Goal: Task Accomplishment & Management: Manage account settings

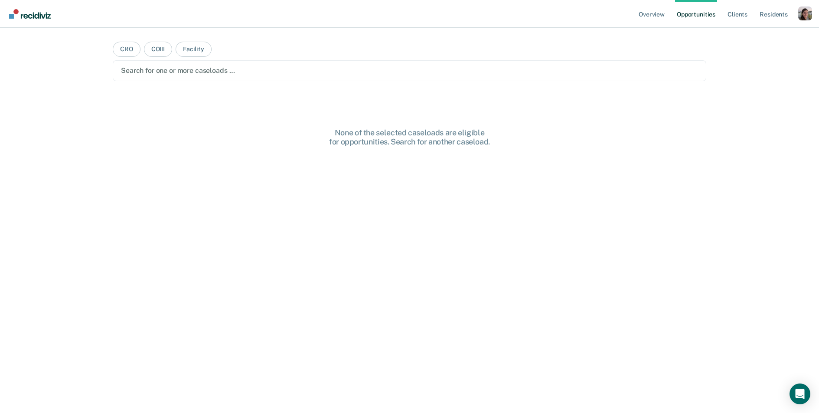
click at [748, 52] on div "Overview Opportunities Client s Resident s Profile How it works Log Out CRO COI…" at bounding box center [409, 206] width 819 height 413
click at [802, 12] on div "Profile dropdown button" at bounding box center [806, 14] width 14 height 14
click at [753, 33] on link "Profile" at bounding box center [771, 35] width 70 height 7
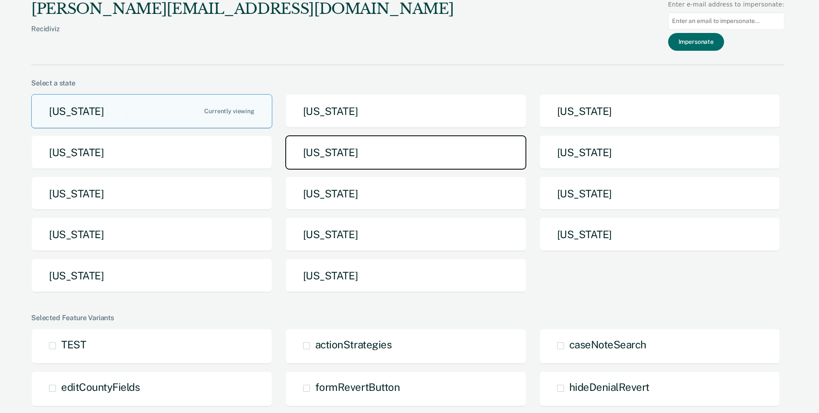
click at [314, 157] on button "[US_STATE]" at bounding box center [405, 152] width 241 height 34
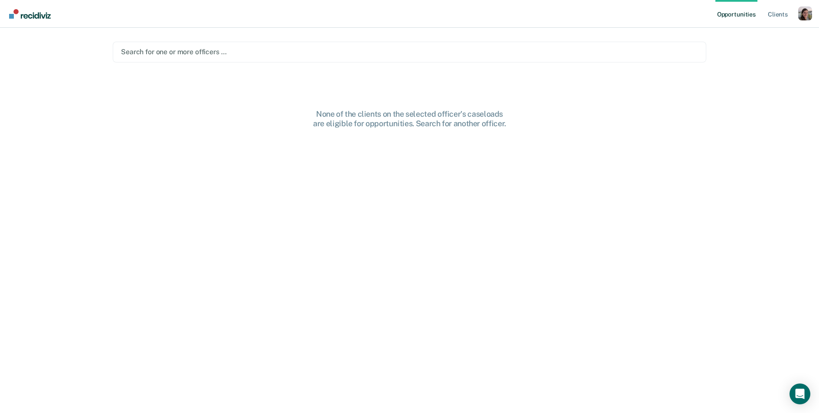
click at [241, 49] on div at bounding box center [409, 52] width 577 height 10
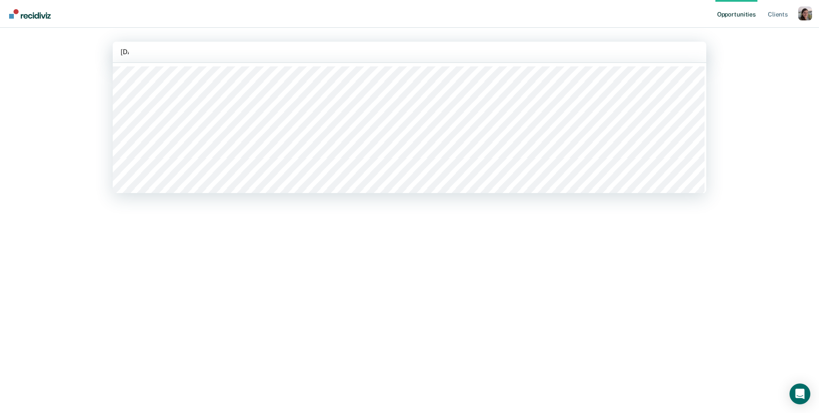
type input "Juli"
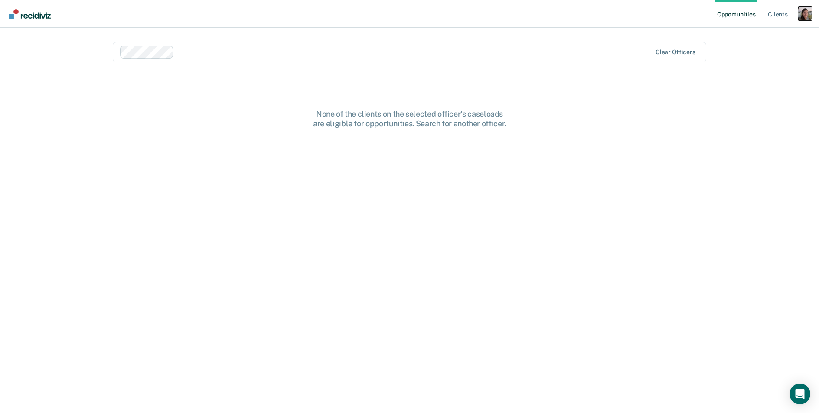
click at [806, 13] on div "Profile dropdown button" at bounding box center [806, 14] width 14 height 14
click at [756, 34] on link "Profile" at bounding box center [771, 35] width 70 height 7
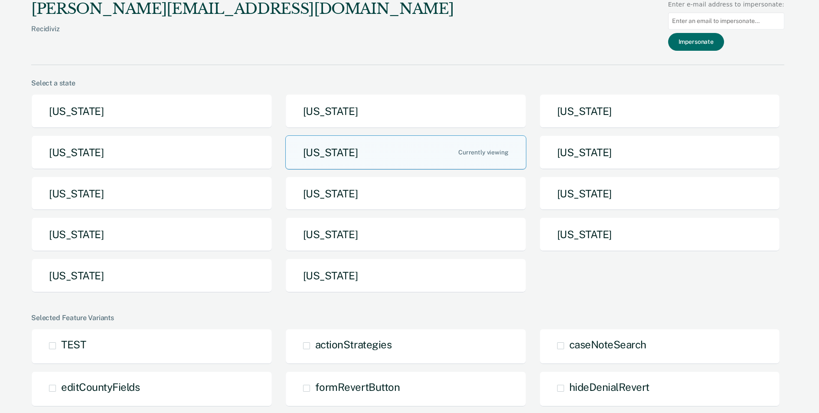
click at [730, 23] on input at bounding box center [726, 21] width 116 height 17
click at [695, 23] on input at bounding box center [726, 21] width 116 height 17
paste input "Julie.Brandt@iowa.gov"
type input "Julie.Brandt@iowa.gov"
click at [705, 43] on button "Impersonate" at bounding box center [696, 42] width 56 height 18
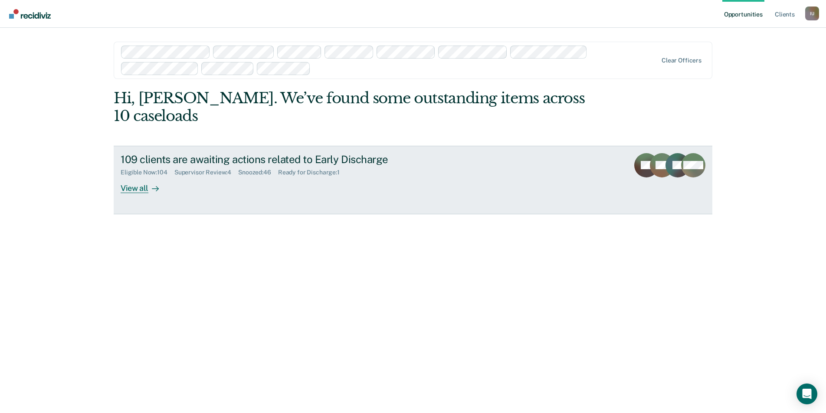
click at [136, 176] on div "View all" at bounding box center [145, 184] width 49 height 17
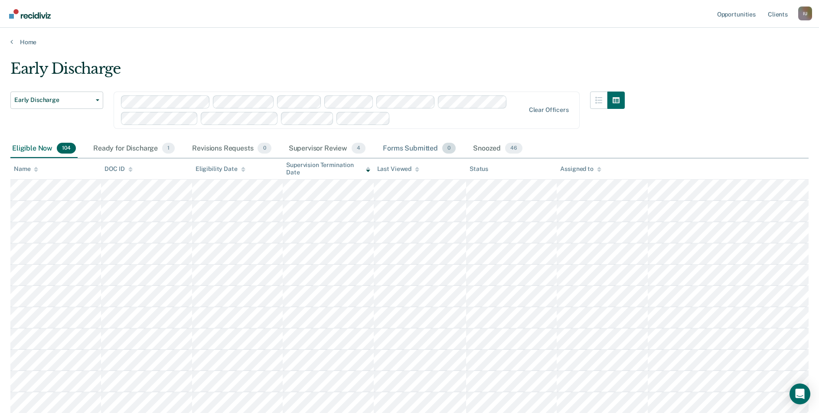
click at [414, 147] on div "Forms Submitted 0" at bounding box center [419, 148] width 76 height 19
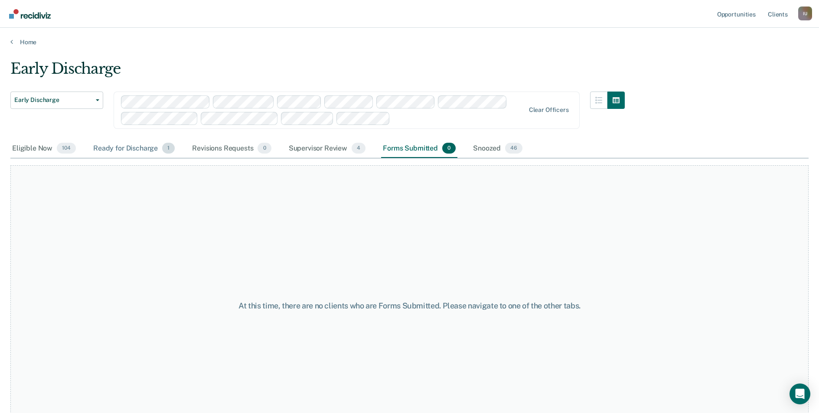
click at [118, 150] on div "Ready for Discharge 1" at bounding box center [134, 148] width 85 height 19
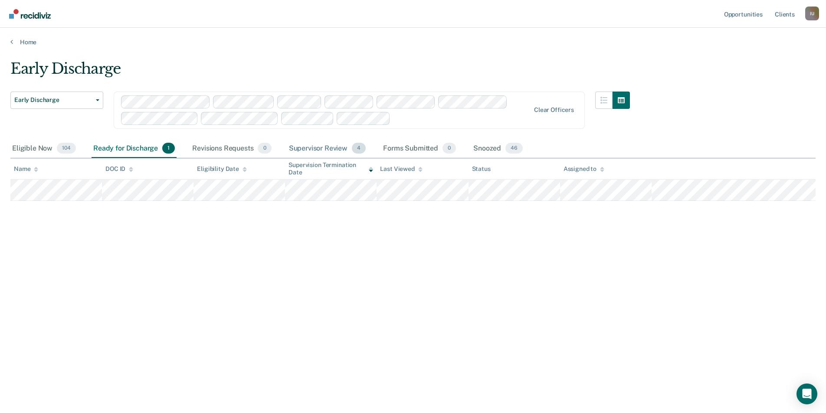
click at [325, 147] on div "Supervisor Review 4" at bounding box center [327, 148] width 81 height 19
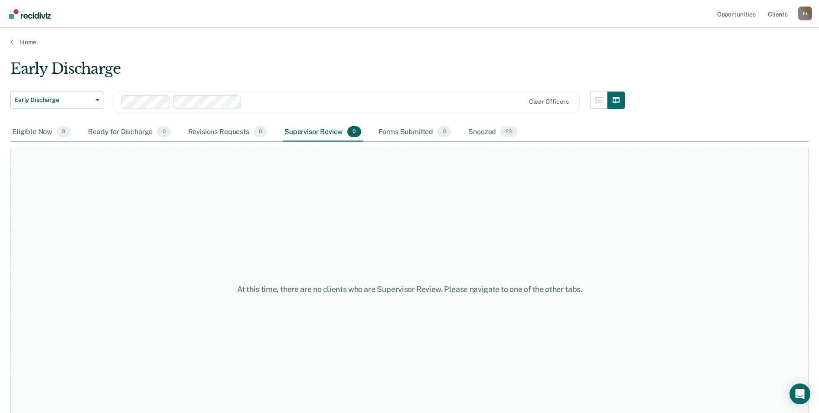
click at [812, 15] on nav "Opportunities Client s Impersonated User I U Profile How it works Log Out" at bounding box center [409, 14] width 819 height 28
click at [808, 15] on div "I U" at bounding box center [806, 14] width 14 height 14
click at [753, 36] on link "Profile" at bounding box center [771, 35] width 70 height 7
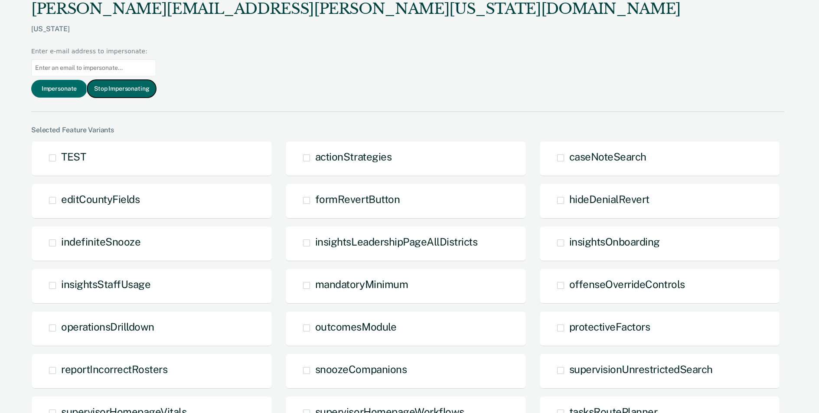
click at [156, 80] on button "Stop Impersonating" at bounding box center [121, 89] width 69 height 18
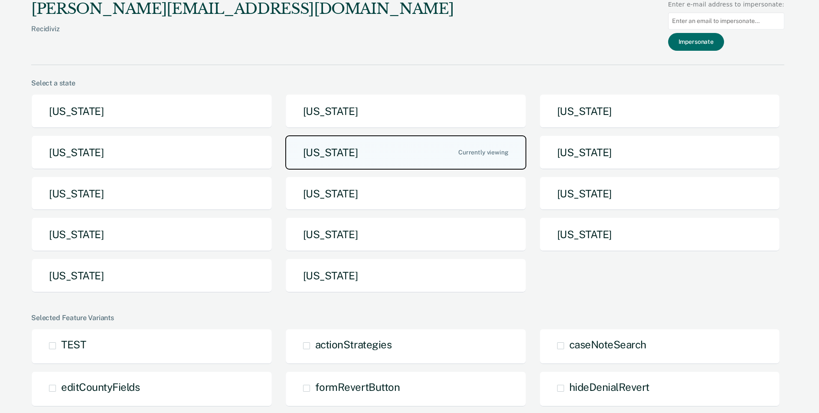
click at [355, 150] on button "[US_STATE]" at bounding box center [405, 152] width 241 height 34
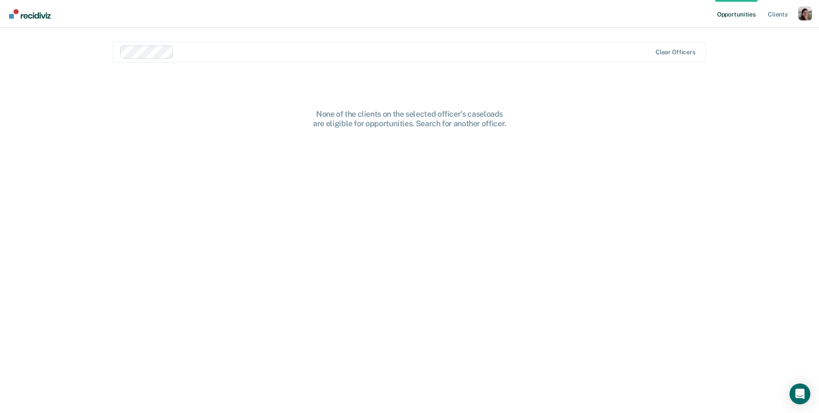
click at [210, 50] on div at bounding box center [414, 52] width 474 height 10
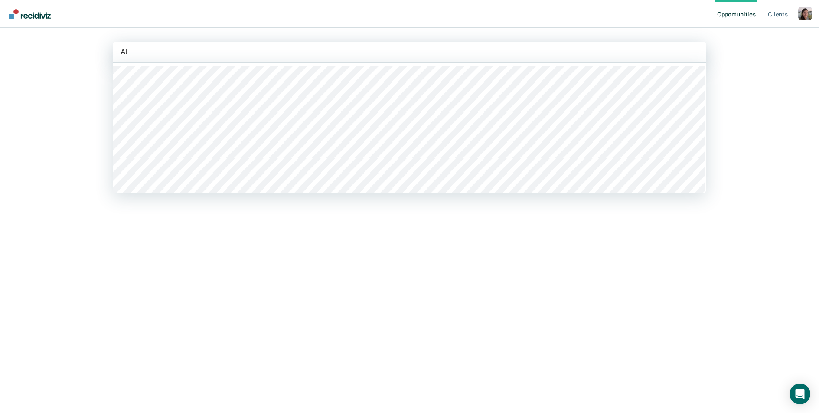
type input "[PERSON_NAME]"
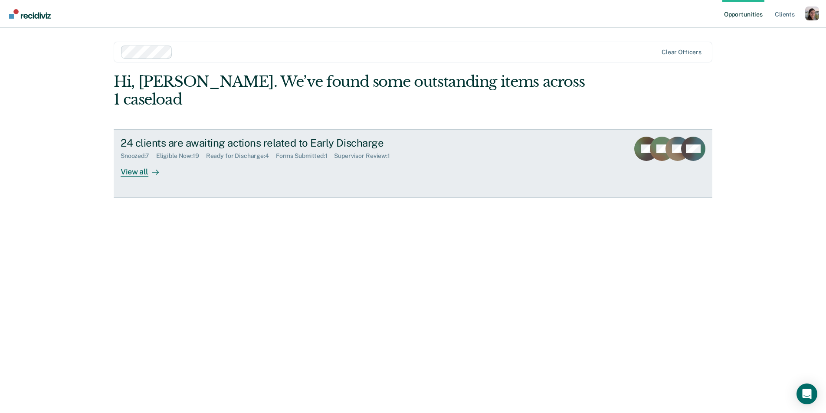
click at [146, 160] on div "View all" at bounding box center [145, 168] width 49 height 17
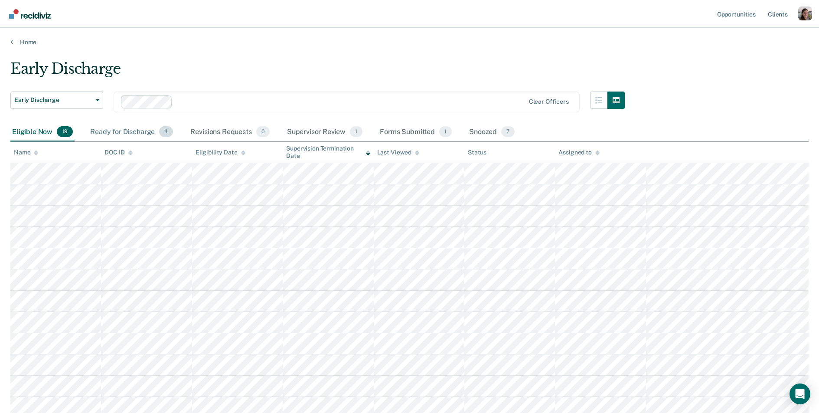
click at [138, 134] on div "Ready for Discharge 4" at bounding box center [131, 132] width 86 height 19
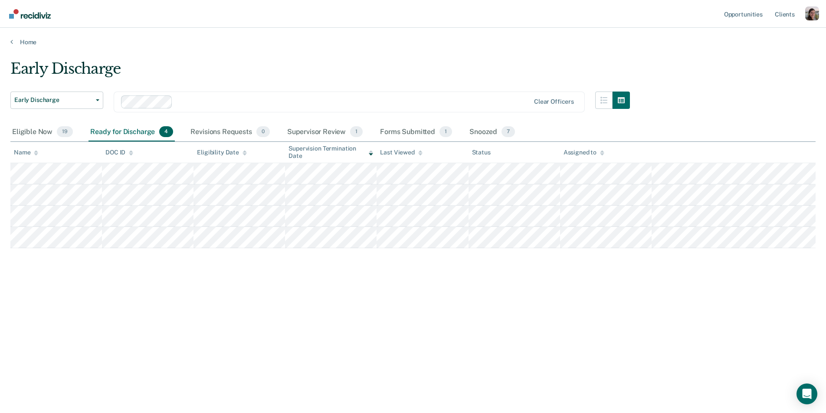
click at [426, 55] on main "Early Discharge Early Discharge Early Discharge Clear officers Eligible Now 19 …" at bounding box center [413, 228] width 826 height 364
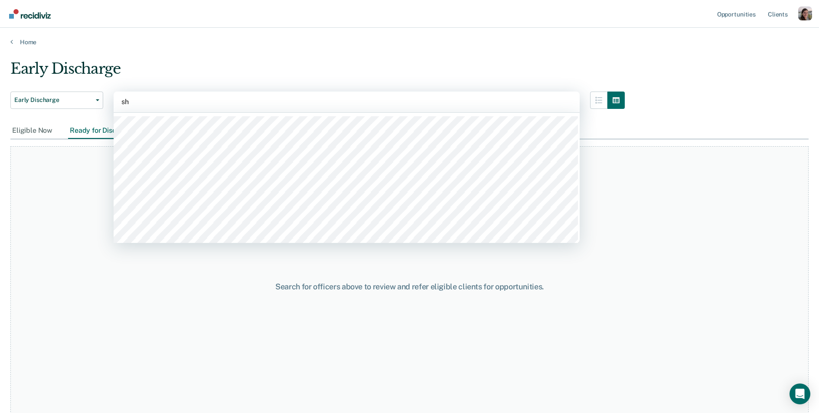
type input "sha"
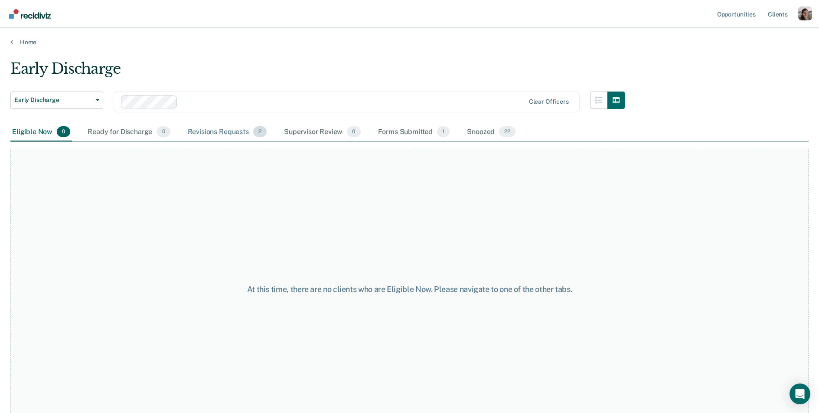
click at [211, 129] on div "Revisions Requests 2" at bounding box center [227, 132] width 82 height 19
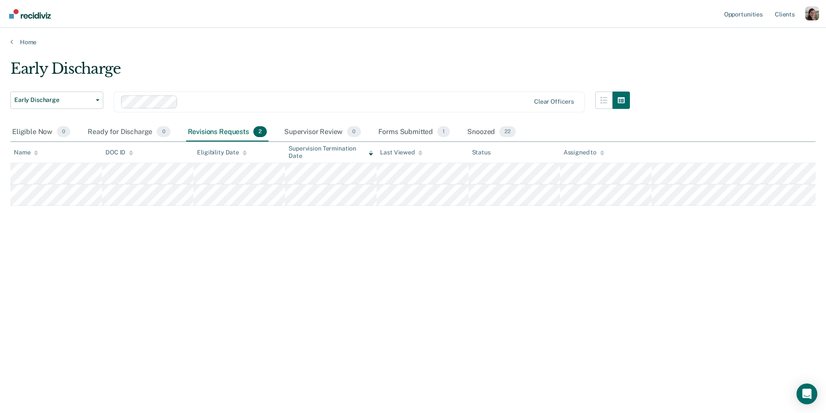
click at [340, 65] on div "Early Discharge" at bounding box center [319, 72] width 619 height 25
click at [757, 21] on link "Opportunities" at bounding box center [743, 14] width 42 height 28
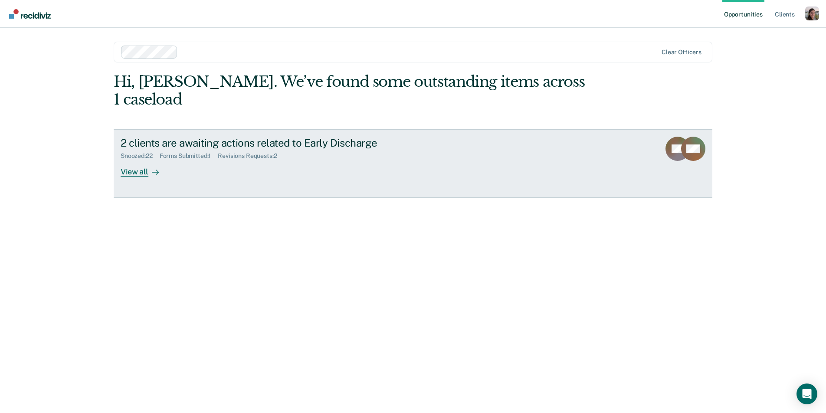
click at [137, 159] on link "2 clients are awaiting actions related to Early Discharge Snoozed : 22 Forms Su…" at bounding box center [413, 163] width 599 height 69
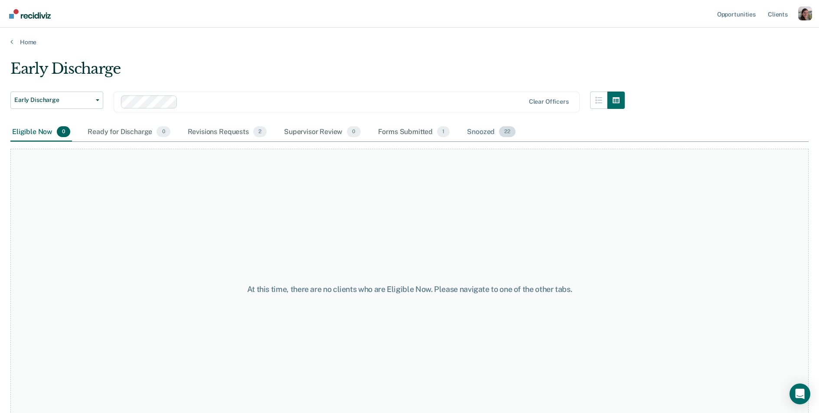
click at [480, 130] on div "Snoozed 22" at bounding box center [491, 132] width 52 height 19
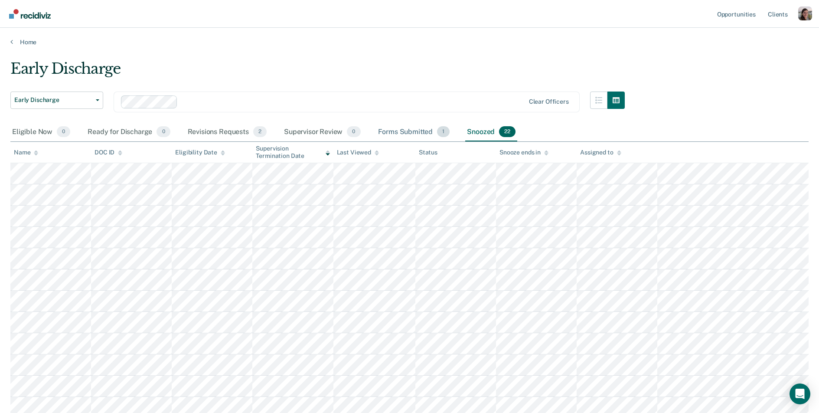
click at [391, 129] on div "Forms Submitted 1" at bounding box center [414, 132] width 75 height 19
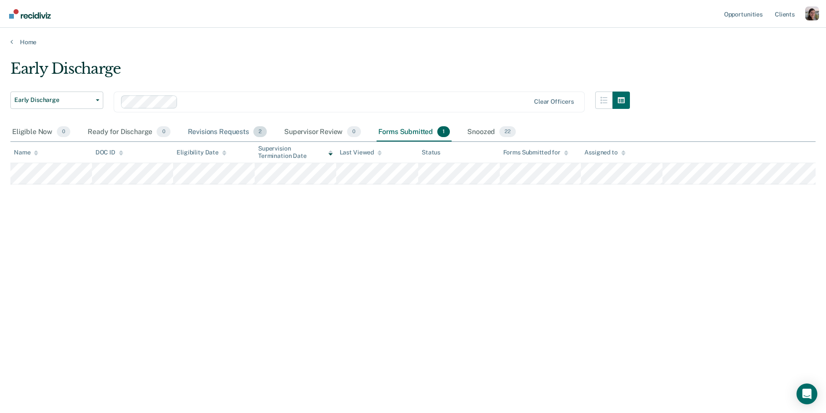
click at [225, 131] on div "Revisions Requests 2" at bounding box center [227, 132] width 82 height 19
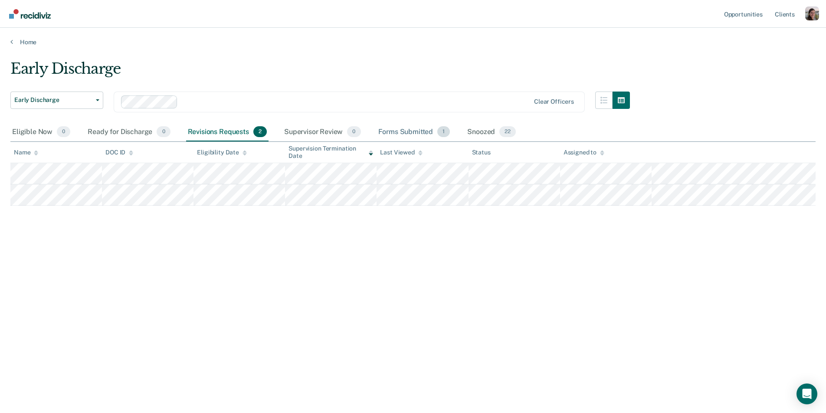
click at [389, 132] on div "Forms Submitted 1" at bounding box center [414, 132] width 75 height 19
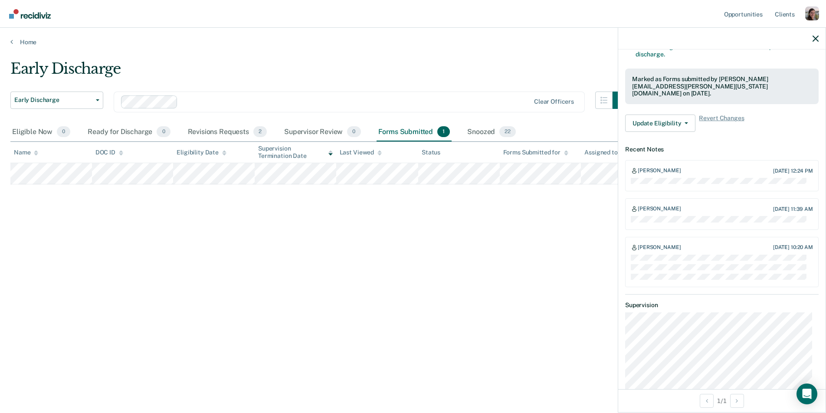
scroll to position [322, 0]
click at [703, 168] on div "[PERSON_NAME] [DATE] 12:24 PM" at bounding box center [721, 174] width 193 height 31
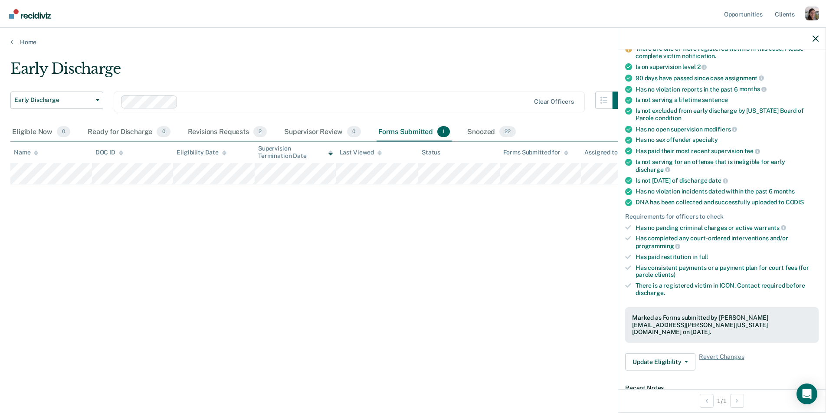
scroll to position [82, 0]
drag, startPoint x: 707, startPoint y: 323, endPoint x: 631, endPoint y: 314, distance: 76.5
click at [631, 314] on div "Marked as Forms submitted by [PERSON_NAME][EMAIL_ADDRESS][PERSON_NAME][US_STATE…" at bounding box center [721, 325] width 193 height 36
click at [689, 293] on div "There is a registered victim in ICON. Contact required before discharge." at bounding box center [726, 289] width 183 height 15
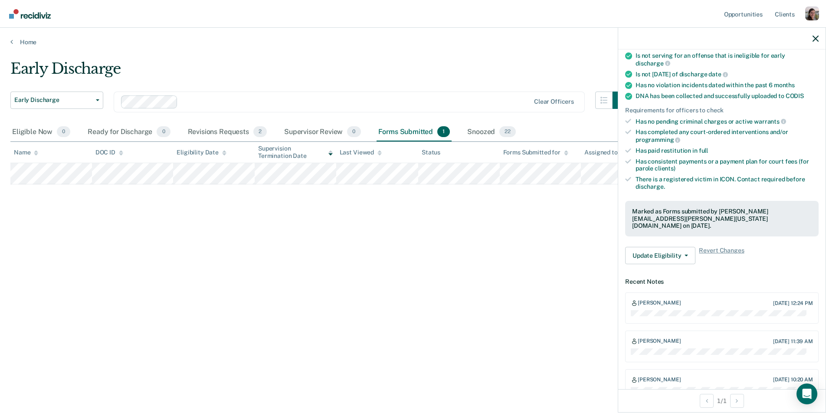
scroll to position [188, 0]
drag, startPoint x: 645, startPoint y: 207, endPoint x: 727, endPoint y: 215, distance: 82.4
click at [727, 215] on div "Marked as Forms submitted by [PERSON_NAME][EMAIL_ADDRESS][PERSON_NAME][US_STATE…" at bounding box center [721, 219] width 193 height 36
click at [726, 215] on div "Marked as Forms submitted by [PERSON_NAME][EMAIL_ADDRESS][PERSON_NAME][US_STATE…" at bounding box center [722, 219] width 180 height 22
click at [309, 134] on div "Supervisor Review 0" at bounding box center [322, 132] width 80 height 19
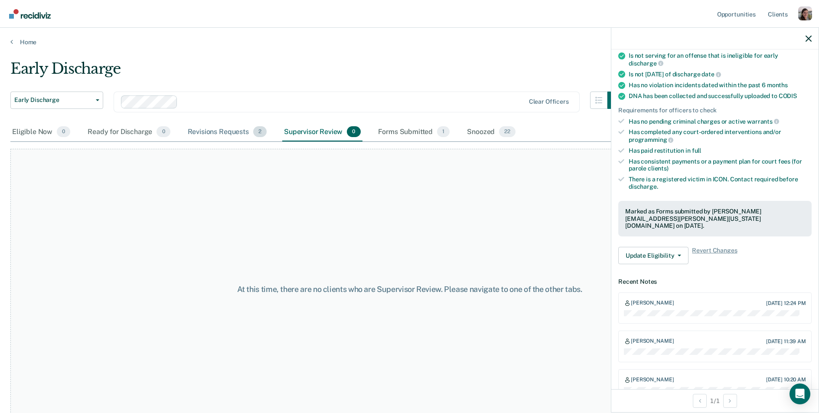
click at [217, 132] on div "Revisions Requests 2" at bounding box center [227, 132] width 82 height 19
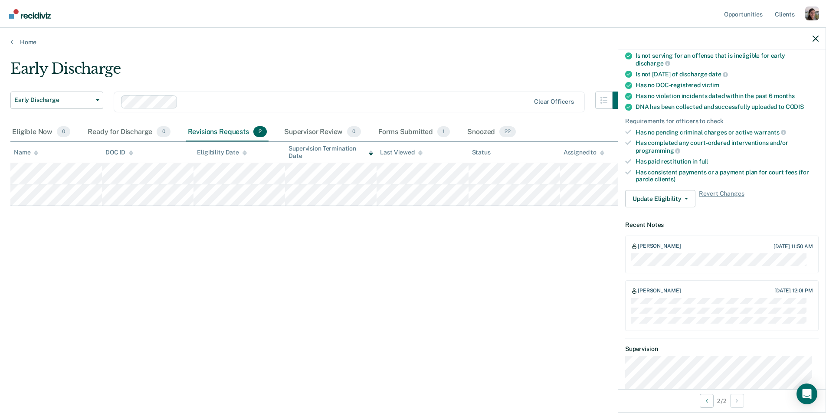
drag, startPoint x: 778, startPoint y: 262, endPoint x: 630, endPoint y: 256, distance: 148.0
click at [630, 256] on div "[PERSON_NAME] [DATE] 11:50 AM" at bounding box center [721, 255] width 193 height 38
click at [629, 256] on div "[PERSON_NAME] [DATE] 11:50 AM" at bounding box center [721, 255] width 193 height 38
click at [429, 313] on div "Early Discharge Early Discharge Early Discharge Clear officers Eligible Now 0 R…" at bounding box center [412, 204] width 805 height 288
click at [487, 130] on div "Snoozed 22" at bounding box center [491, 132] width 52 height 19
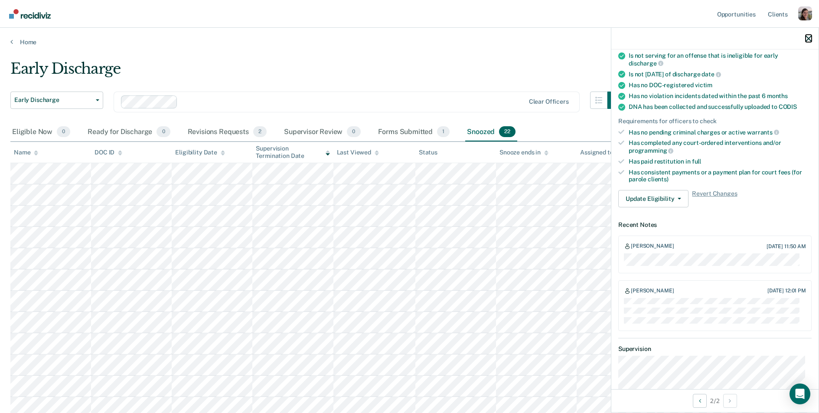
click at [808, 38] on icon "button" at bounding box center [809, 39] width 6 height 6
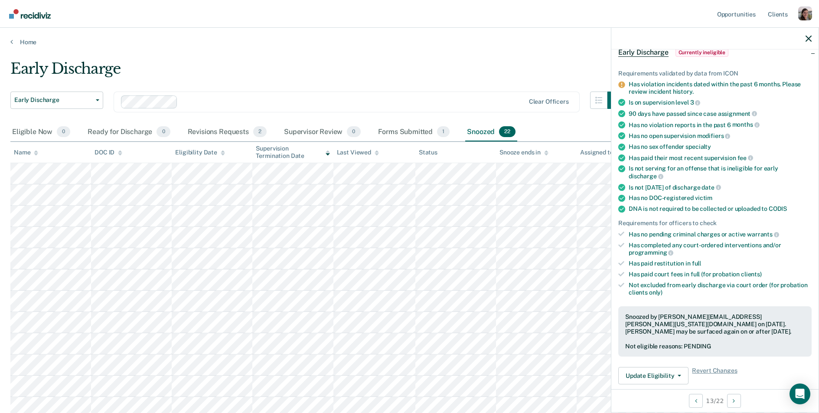
scroll to position [47, 0]
drag, startPoint x: 637, startPoint y: 334, endPoint x: 739, endPoint y: 334, distance: 101.9
click at [739, 342] on div "Not eligible reasons: PENDING" at bounding box center [715, 345] width 180 height 7
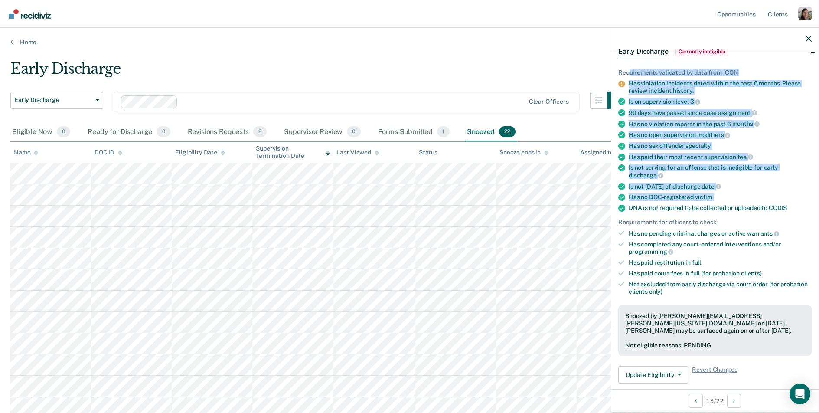
drag, startPoint x: 633, startPoint y: 76, endPoint x: 782, endPoint y: 201, distance: 194.5
click at [782, 201] on ul "Requirements validated by data from ICON Has violation incidents dated within t…" at bounding box center [715, 182] width 193 height 226
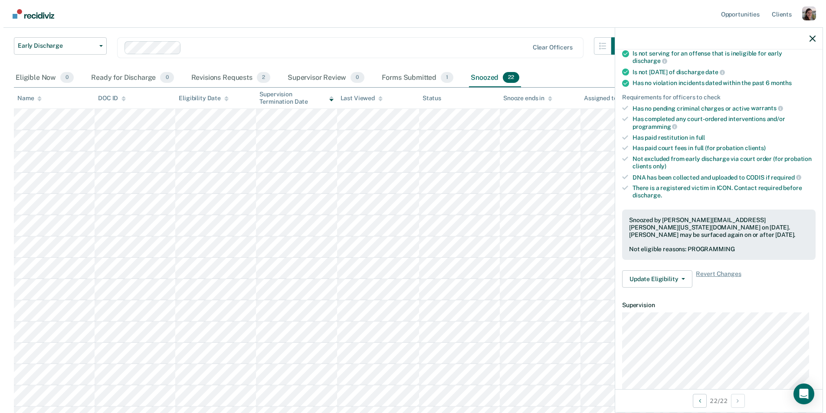
scroll to position [0, 0]
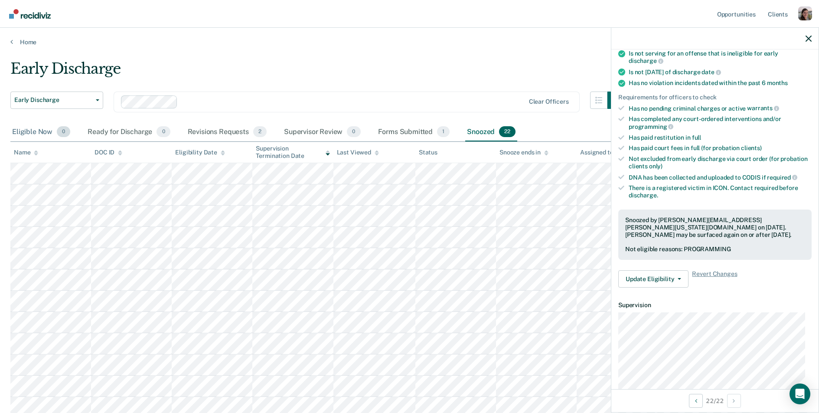
click at [40, 131] on div "Eligible Now 0" at bounding box center [41, 132] width 62 height 19
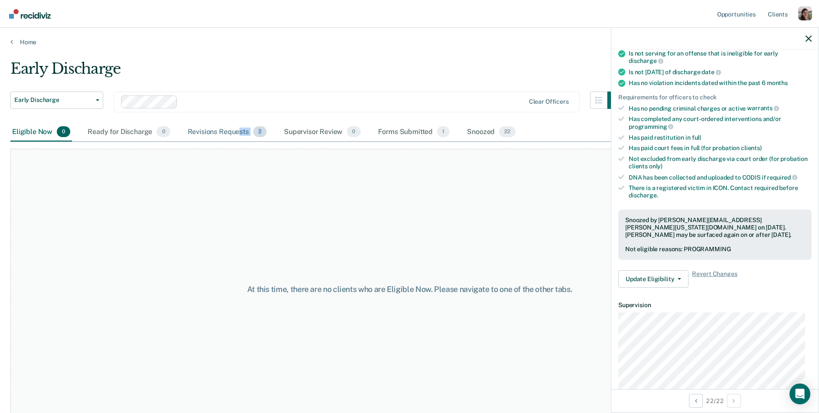
click at [237, 136] on div "Revisions Requests 2" at bounding box center [227, 132] width 82 height 19
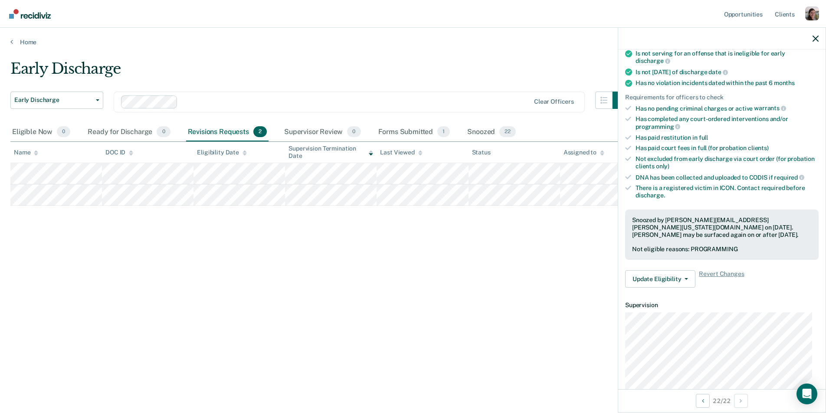
click at [414, 260] on div "Early Discharge Early Discharge Early Discharge Clear officers Eligible Now 0 R…" at bounding box center [412, 204] width 805 height 288
click at [377, 73] on div "Early Discharge" at bounding box center [319, 72] width 619 height 25
click at [352, 60] on div "Early Discharge" at bounding box center [319, 72] width 619 height 25
click at [404, 62] on div "Early Discharge" at bounding box center [319, 72] width 619 height 25
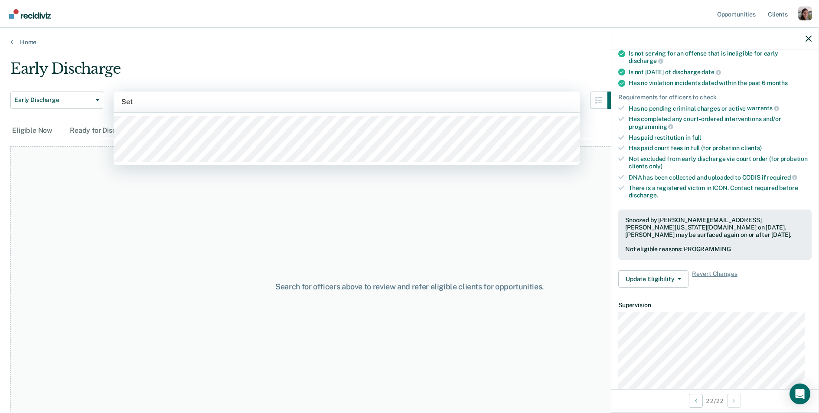
type input "[PERSON_NAME]"
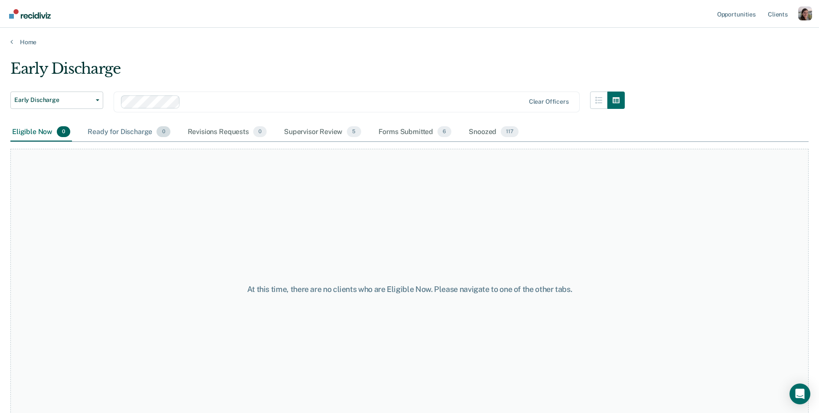
click at [139, 134] on div "Ready for Discharge 0" at bounding box center [129, 132] width 86 height 19
click at [402, 131] on div "Forms Submitted 6" at bounding box center [415, 132] width 77 height 19
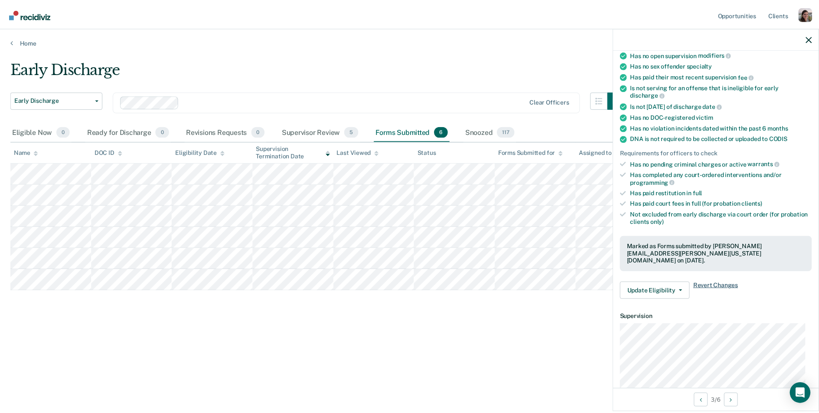
scroll to position [112, 0]
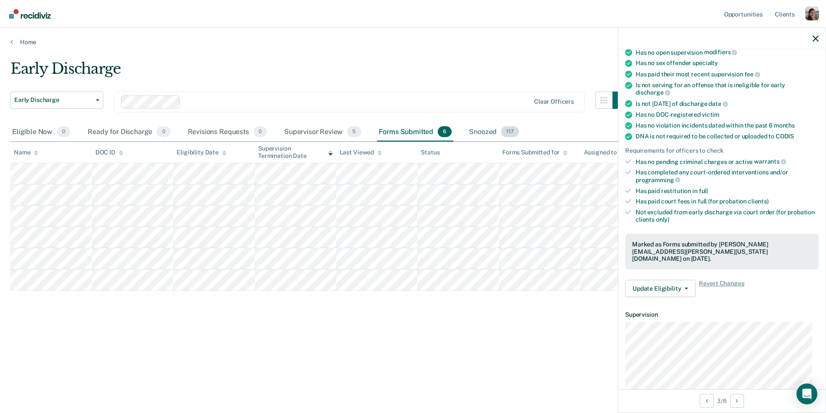
click at [478, 131] on div "Snoozed 117" at bounding box center [493, 132] width 53 height 19
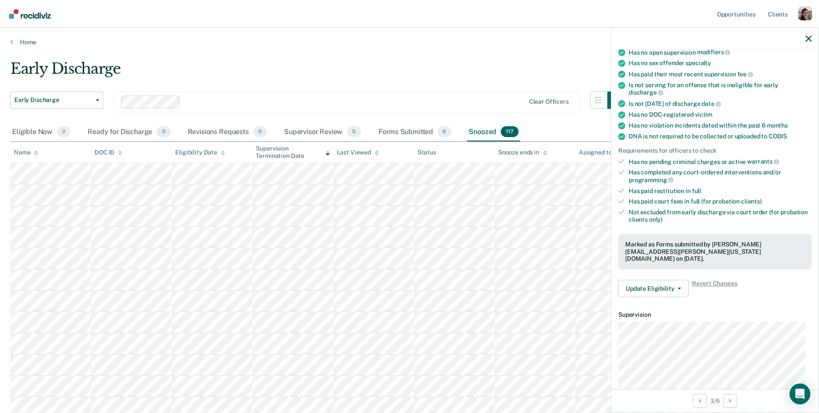
click at [375, 154] on icon at bounding box center [377, 153] width 4 height 6
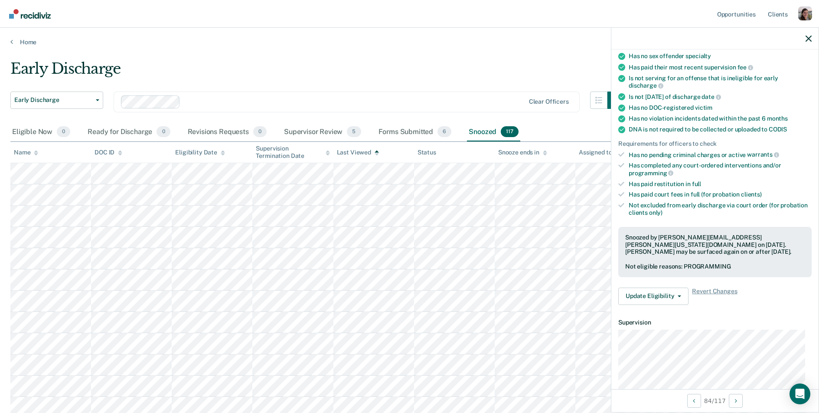
scroll to position [119, 0]
click at [809, 39] on icon "button" at bounding box center [809, 39] width 6 height 6
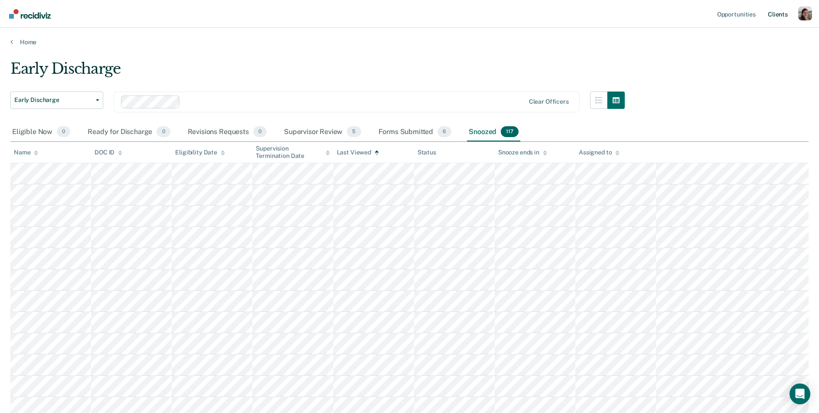
click at [782, 14] on link "Client s" at bounding box center [777, 14] width 23 height 28
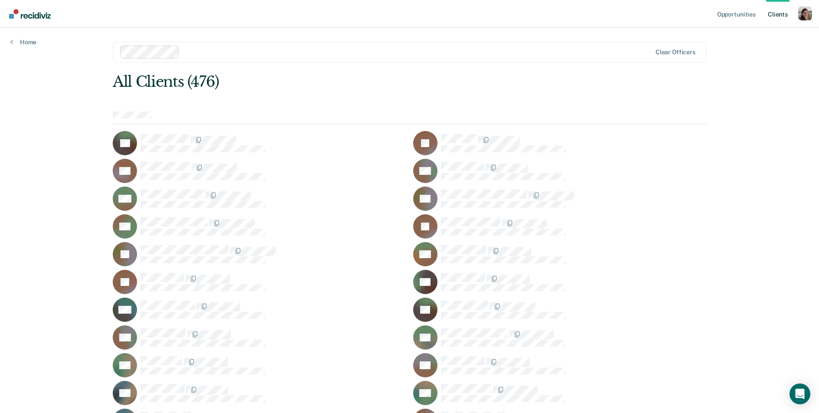
scroll to position [2930, 0]
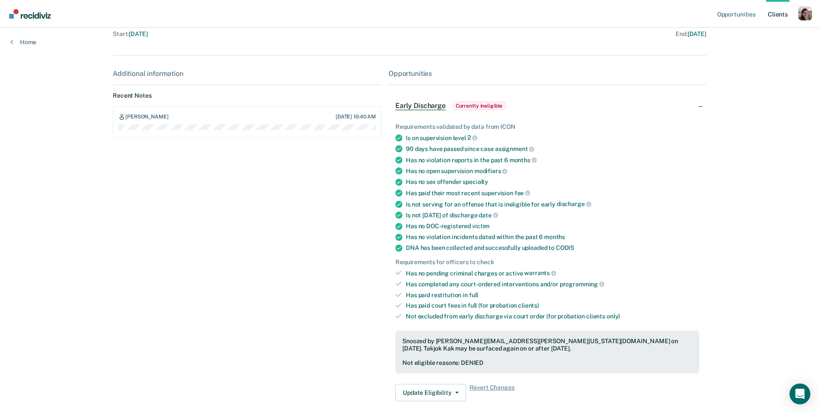
scroll to position [138, 0]
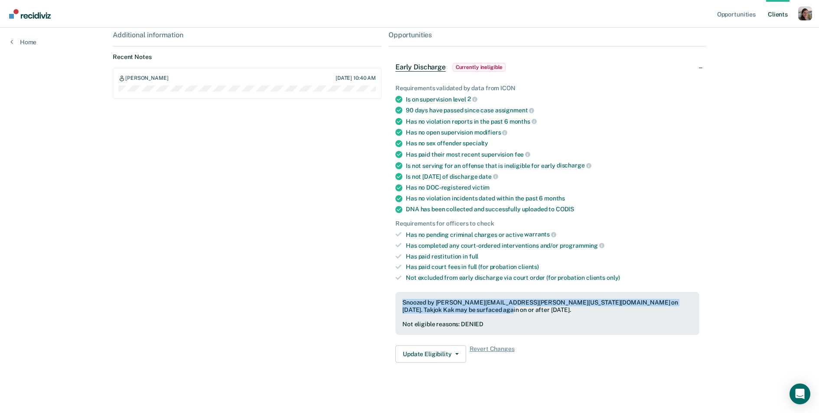
drag, startPoint x: 400, startPoint y: 303, endPoint x: 564, endPoint y: 308, distance: 164.5
click at [564, 308] on div "Snoozed by [PERSON_NAME][EMAIL_ADDRESS][PERSON_NAME][US_STATE][DOMAIN_NAME] on …" at bounding box center [548, 306] width 290 height 15
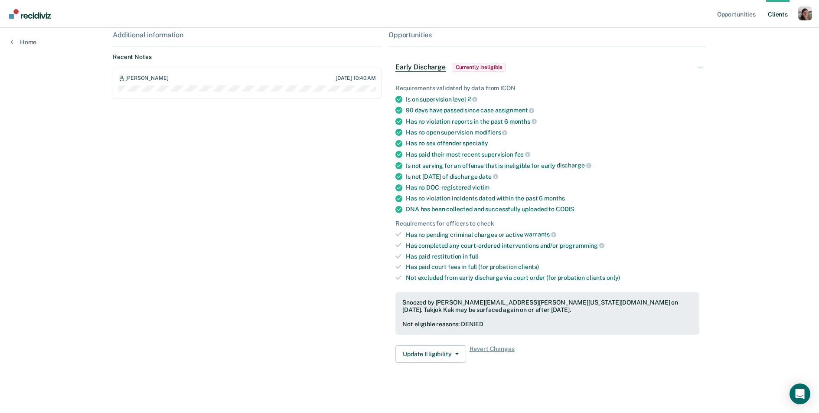
click at [316, 337] on div "Additional information Recent Notes [PERSON_NAME] [DATE] 10:40 AM" at bounding box center [247, 200] width 269 height 339
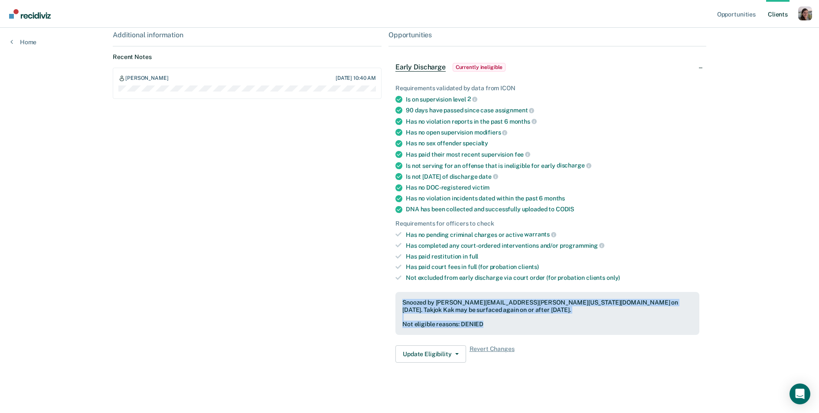
drag, startPoint x: 483, startPoint y: 324, endPoint x: 387, endPoint y: 301, distance: 98.6
click at [389, 301] on div "Requirements validated by data from ICON Is on supervision level 2 90 days have…" at bounding box center [548, 220] width 318 height 299
click at [490, 321] on div "Not eligible reasons: DENIED" at bounding box center [548, 324] width 290 height 7
drag, startPoint x: 429, startPoint y: 312, endPoint x: 392, endPoint y: 300, distance: 39.6
click at [392, 300] on div "Requirements validated by data from ICON Is on supervision level 2 90 days have…" at bounding box center [548, 220] width 318 height 299
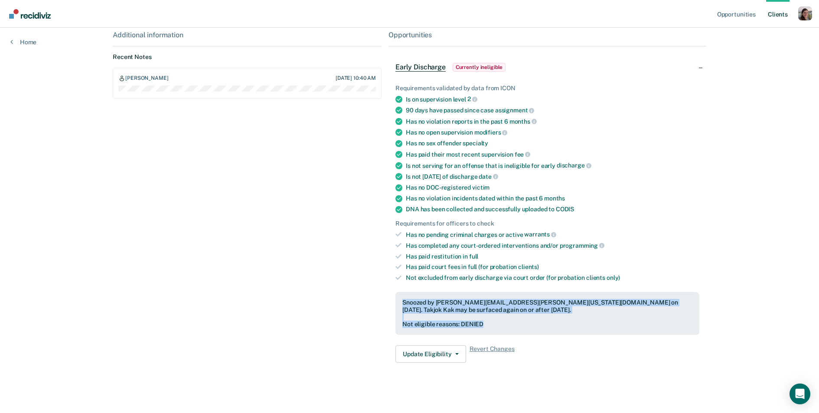
click at [530, 308] on div "Snoozed by [PERSON_NAME][EMAIL_ADDRESS][PERSON_NAME][US_STATE][DOMAIN_NAME] on …" at bounding box center [548, 306] width 290 height 15
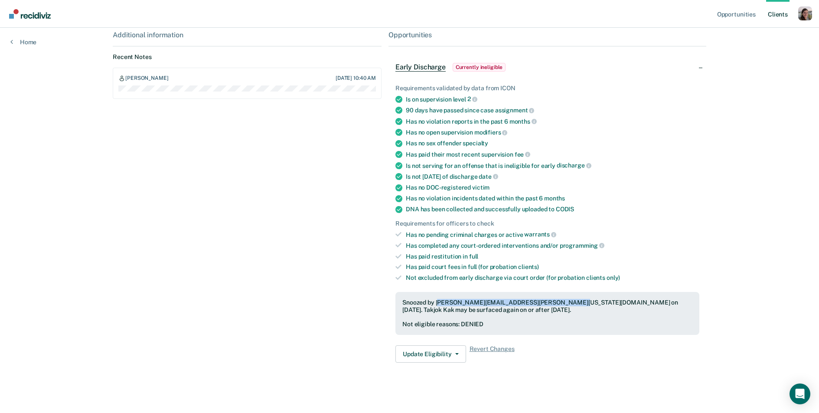
drag, startPoint x: 437, startPoint y: 302, endPoint x: 559, endPoint y: 302, distance: 121.5
click at [559, 302] on div "Snoozed by [PERSON_NAME][EMAIL_ADDRESS][PERSON_NAME][US_STATE][DOMAIN_NAME] on …" at bounding box center [548, 306] width 290 height 15
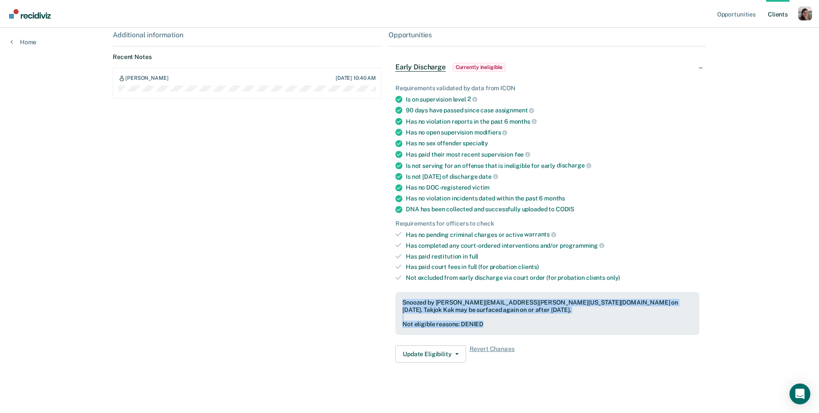
drag, startPoint x: 485, startPoint y: 322, endPoint x: 402, endPoint y: 299, distance: 86.5
click at [402, 299] on div "Snoozed by [PERSON_NAME][EMAIL_ADDRESS][PERSON_NAME][US_STATE][DOMAIN_NAME] on …" at bounding box center [548, 313] width 304 height 43
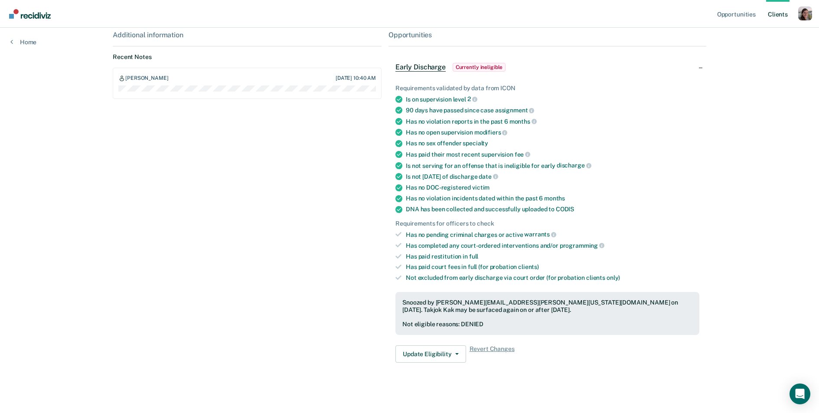
click at [354, 301] on div "Additional information Recent Notes [PERSON_NAME] [DATE] 10:40 AM" at bounding box center [247, 200] width 269 height 339
click at [731, 84] on div "Opportunities Client s Profile How it works Log Out Home TK Contacts Preferred …" at bounding box center [409, 138] width 819 height 553
